Goal: Task Accomplishment & Management: Manage account settings

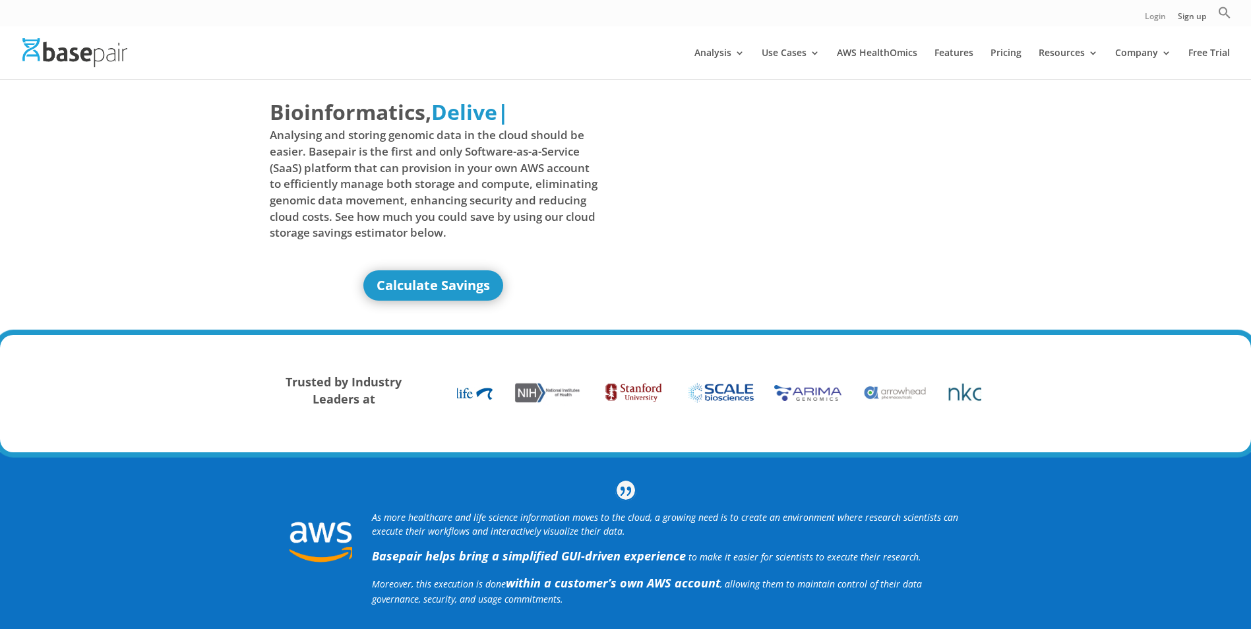
click at [1158, 13] on link "Login" at bounding box center [1155, 20] width 21 height 14
click at [1150, 20] on link "Login" at bounding box center [1155, 20] width 21 height 14
